Goal: Find contact information: Find contact information

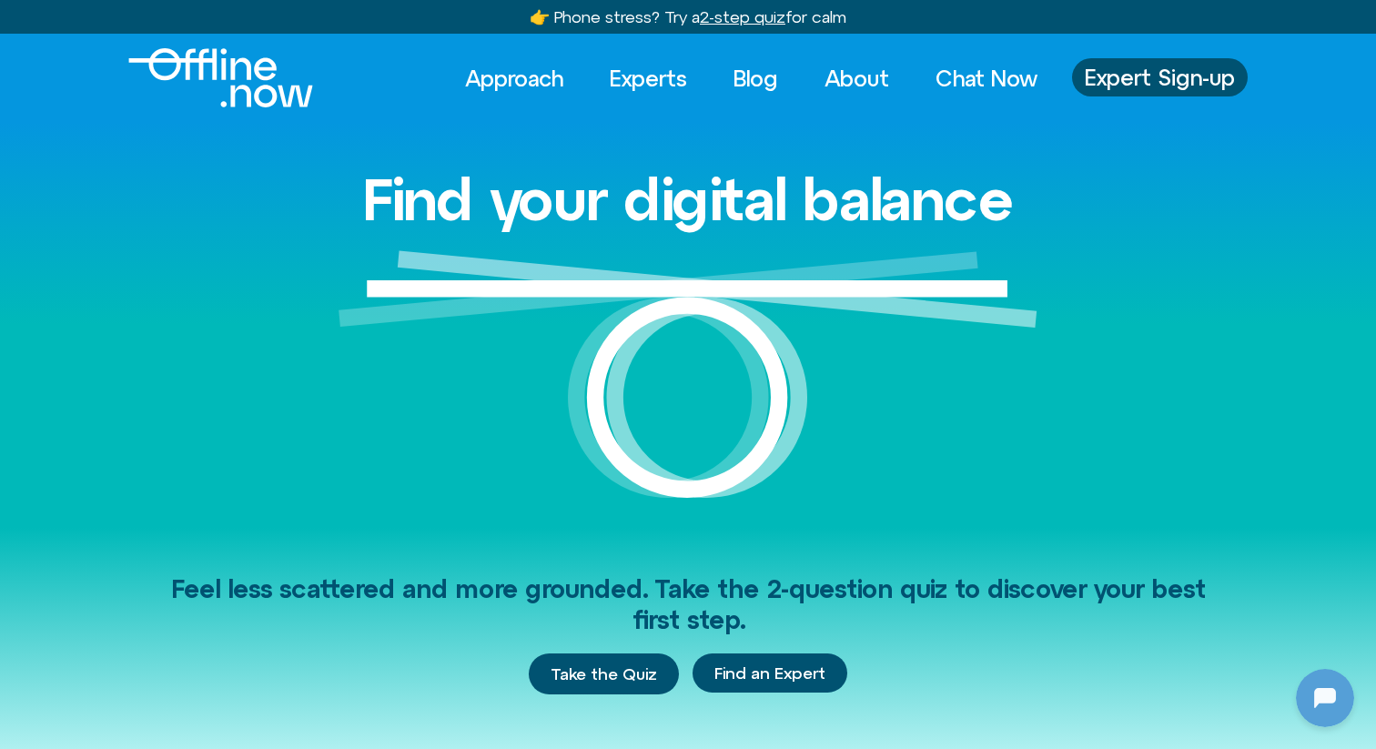
scroll to position [583, 0]
click at [680, 74] on link "Experts" at bounding box center [648, 78] width 110 height 40
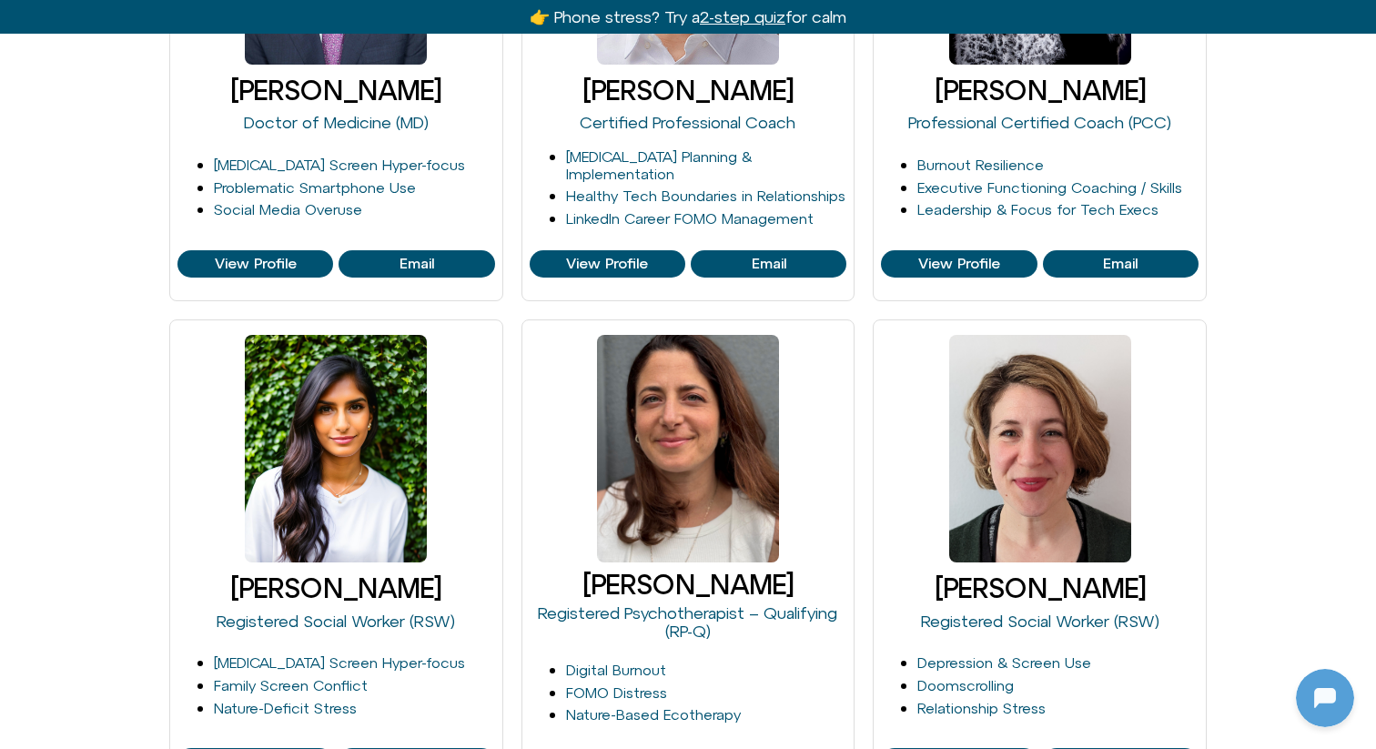
scroll to position [1053, 0]
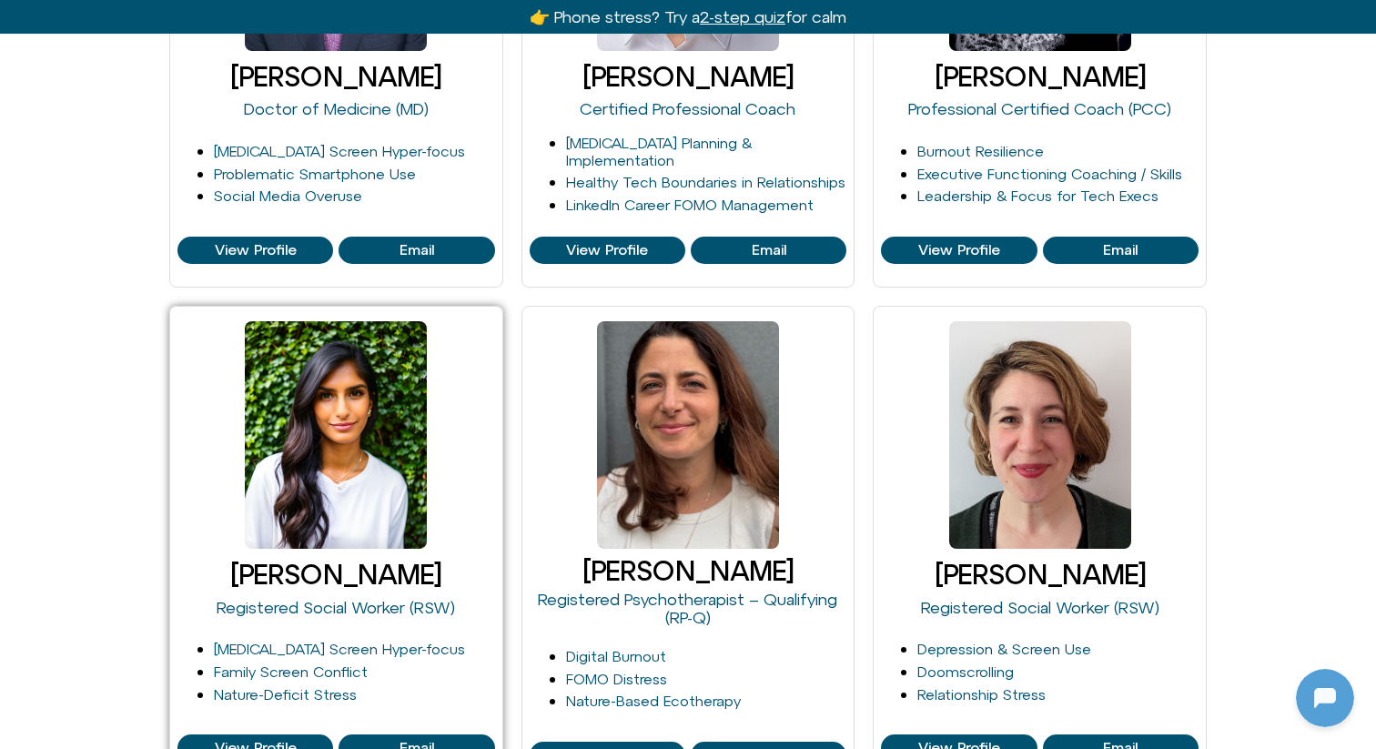
click at [198, 439] on div at bounding box center [335, 435] width 317 height 242
drag, startPoint x: 237, startPoint y: 566, endPoint x: 458, endPoint y: 566, distance: 220.2
click at [458, 566] on h3 "[PERSON_NAME]" at bounding box center [335, 574] width 317 height 30
copy h3 "[PERSON_NAME]"
click at [381, 466] on div at bounding box center [336, 434] width 182 height 227
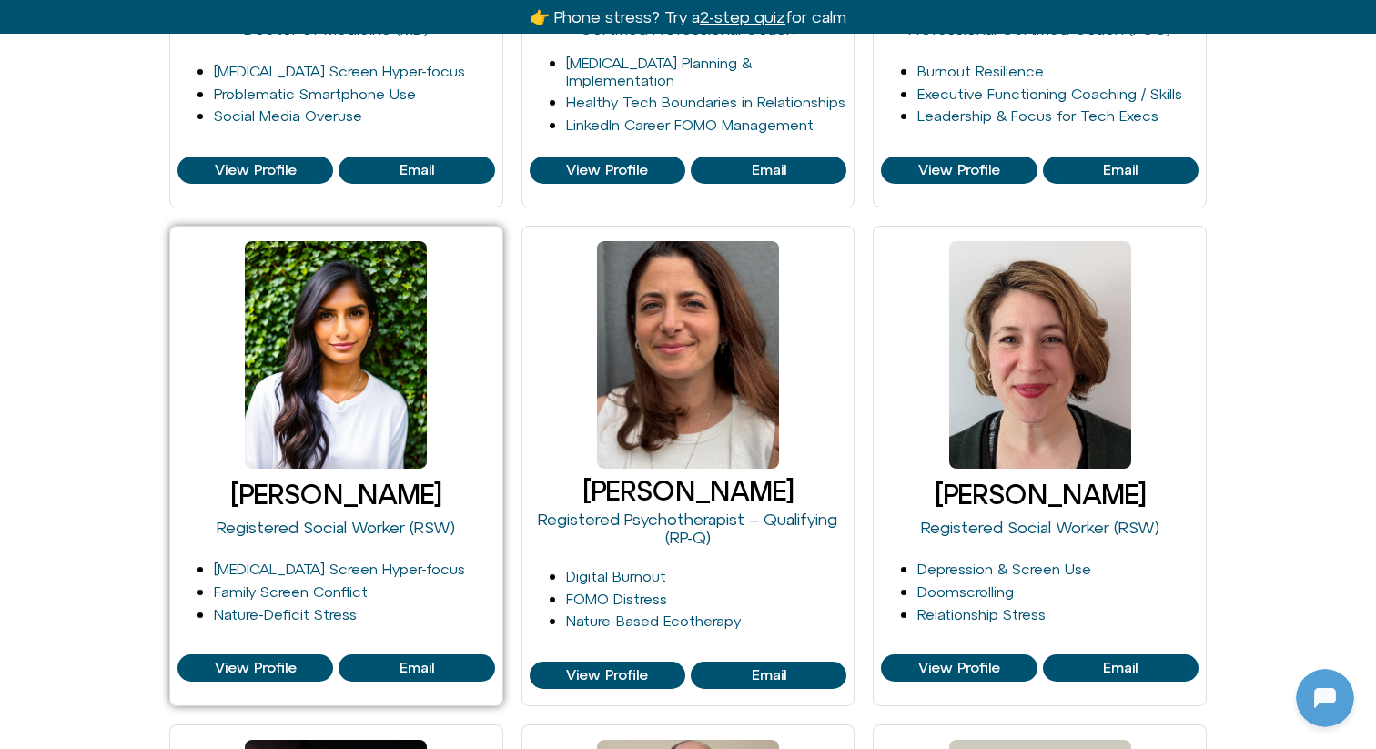
scroll to position [1137, 0]
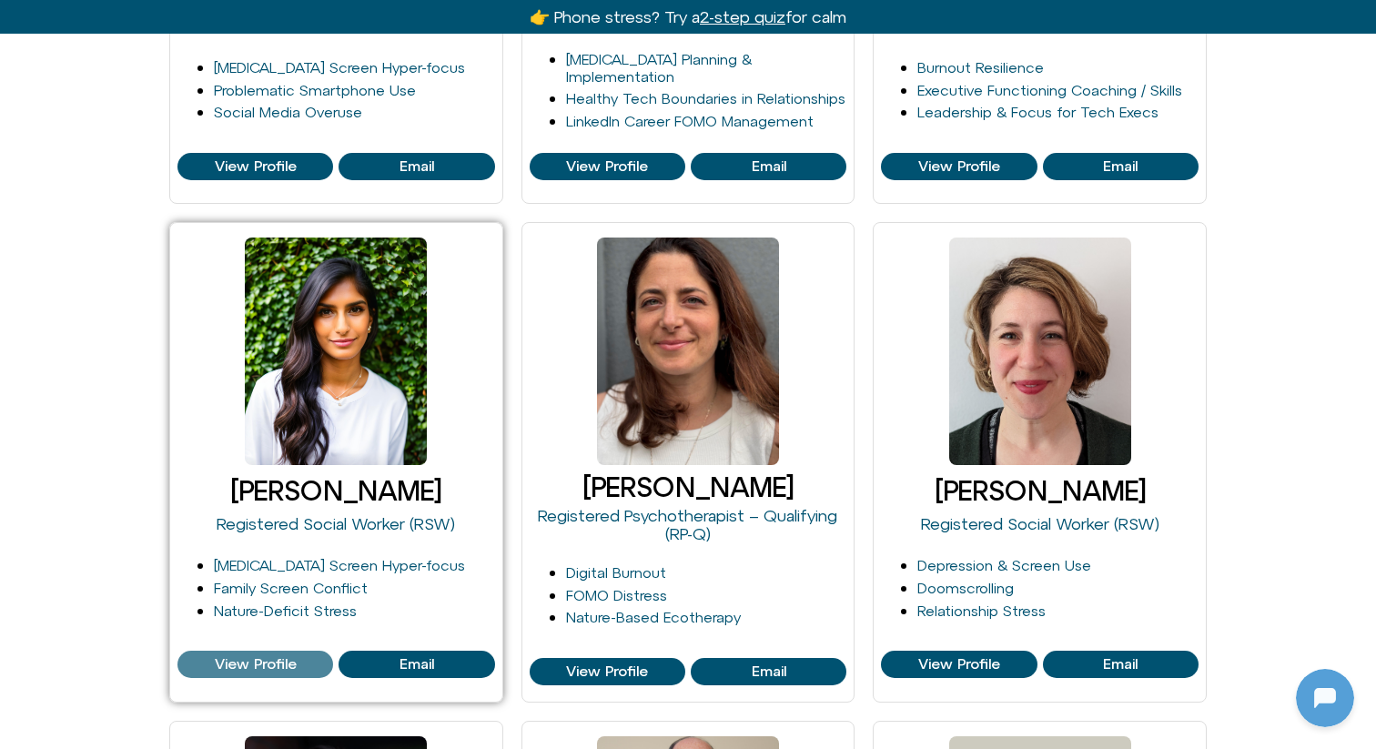
click at [289, 659] on span "View Profile" at bounding box center [256, 664] width 82 height 16
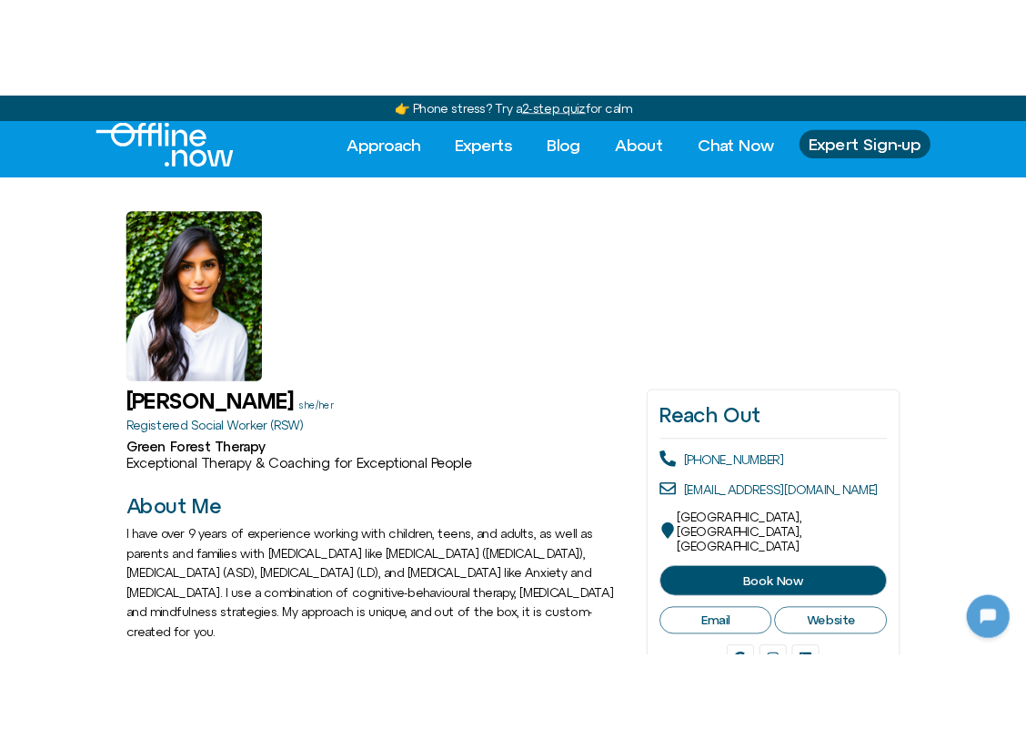
scroll to position [19, 0]
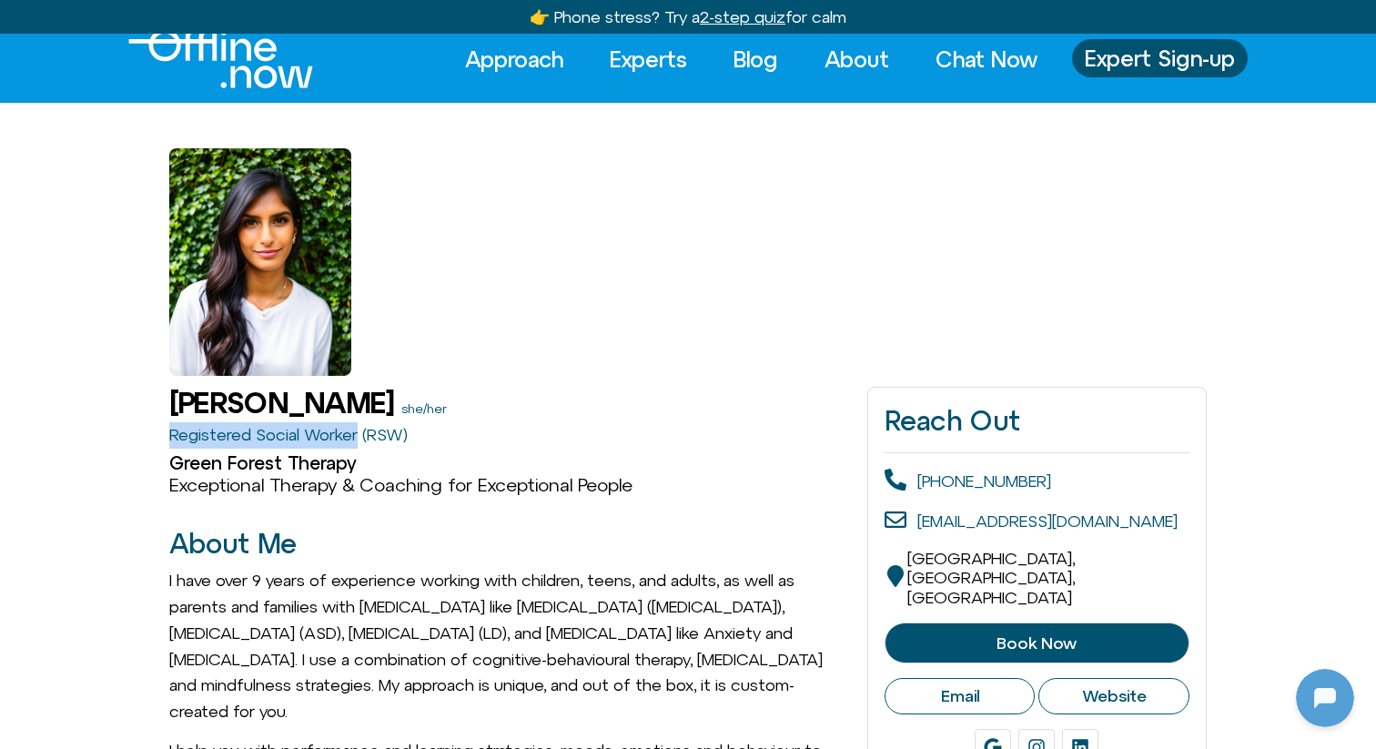
drag, startPoint x: 168, startPoint y: 434, endPoint x: 359, endPoint y: 421, distance: 191.5
copy link "Registered Social Worker"
drag, startPoint x: 169, startPoint y: 466, endPoint x: 367, endPoint y: 465, distance: 197.4
click at [367, 466] on h2 "Green Forest Therapy" at bounding box center [509, 463] width 680 height 22
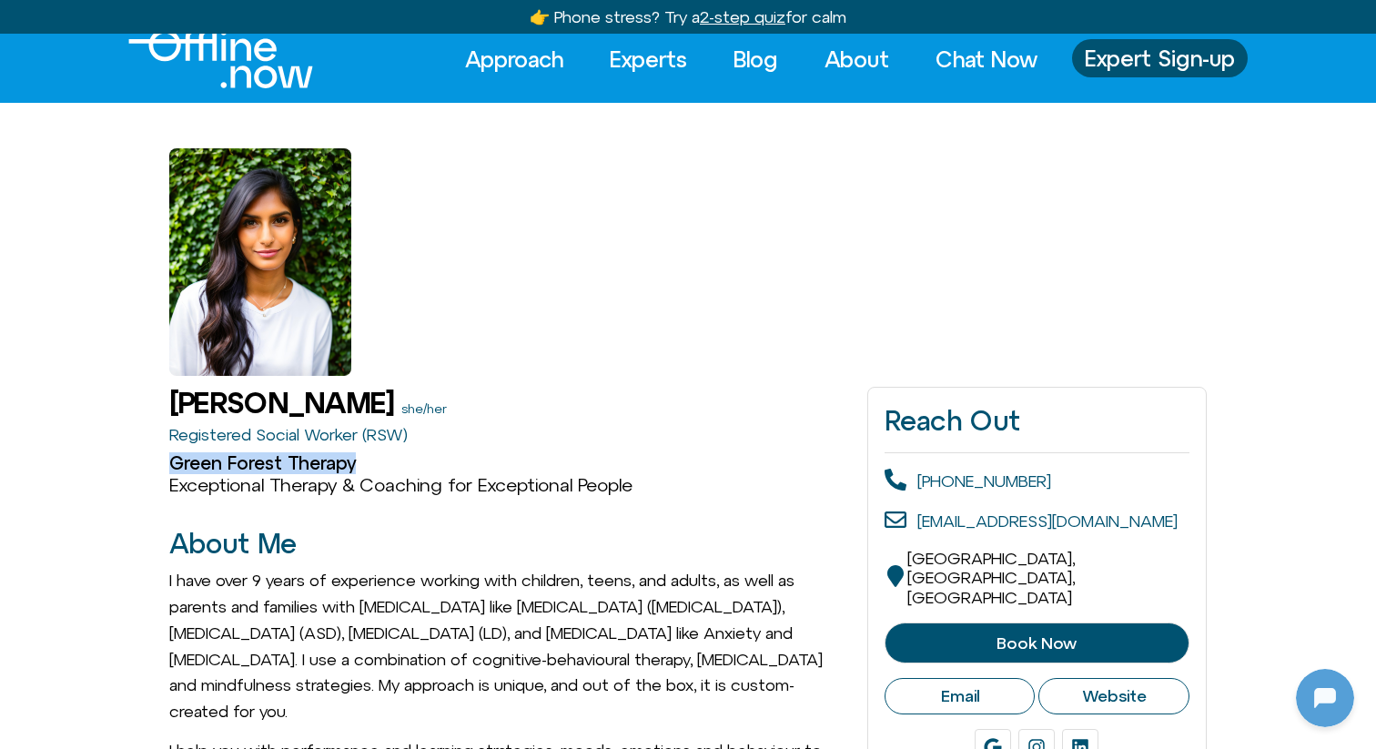
copy h2 "Green Forest Therapy"
